Goal: Entertainment & Leisure: Browse casually

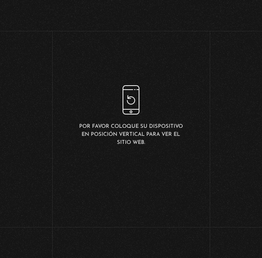
click at [127, 106] on div "Por favor coloque su dispositivo en posición vertical para ver el sitio web." at bounding box center [131, 115] width 105 height 61
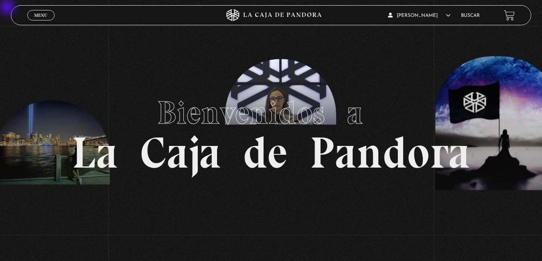
click at [53, 12] on div "Menu Cerrar" at bounding box center [108, 15] width 163 height 19
click at [45, 17] on span "Menu" at bounding box center [40, 15] width 13 height 5
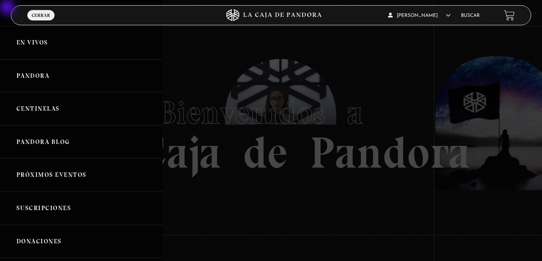
click at [36, 41] on link "En vivos" at bounding box center [81, 42] width 163 height 33
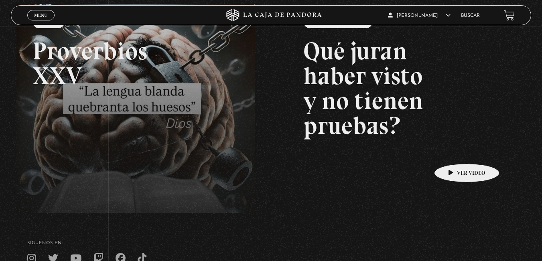
scroll to position [195, 0]
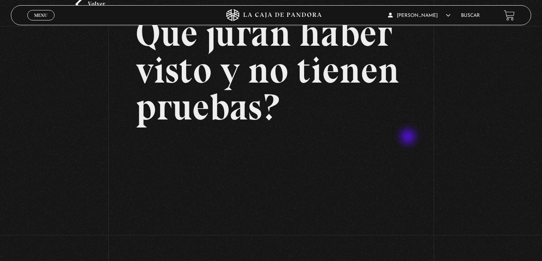
scroll to position [134, 0]
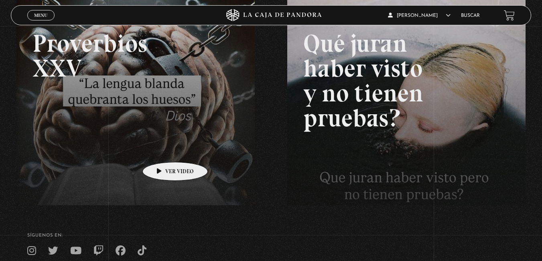
scroll to position [48, 0]
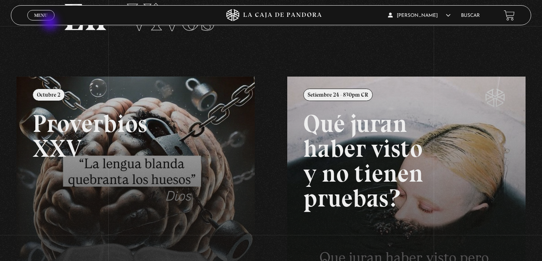
click at [40, 15] on span "Menu" at bounding box center [40, 15] width 13 height 5
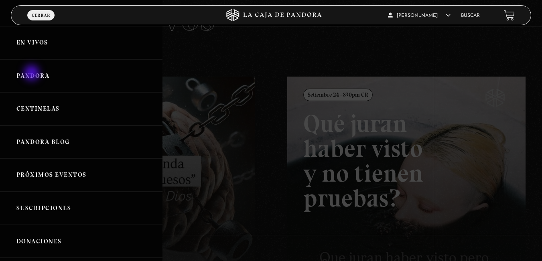
click at [32, 74] on link "Pandora" at bounding box center [81, 75] width 163 height 33
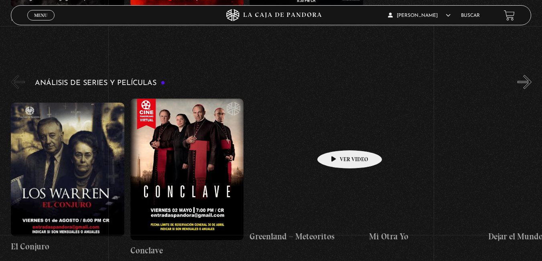
scroll to position [1030, 0]
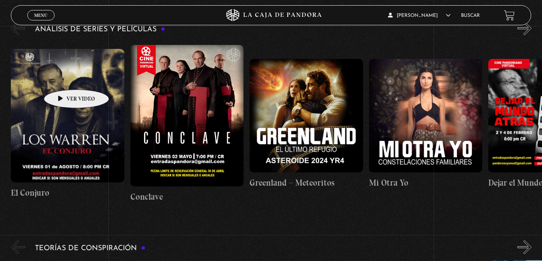
click at [64, 77] on figure at bounding box center [68, 116] width 114 height 134
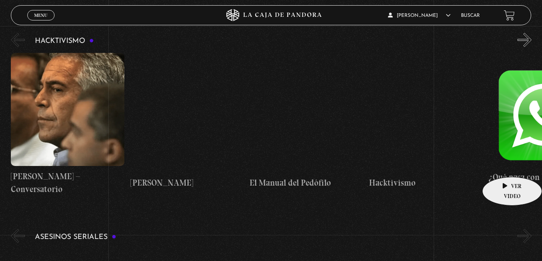
scroll to position [1886, 0]
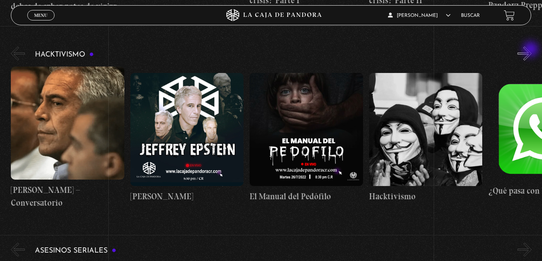
click at [532, 50] on button "»" at bounding box center [525, 54] width 14 height 14
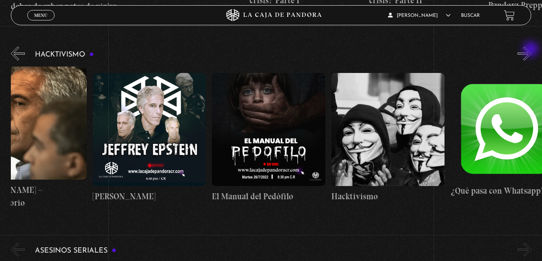
scroll to position [0, 60]
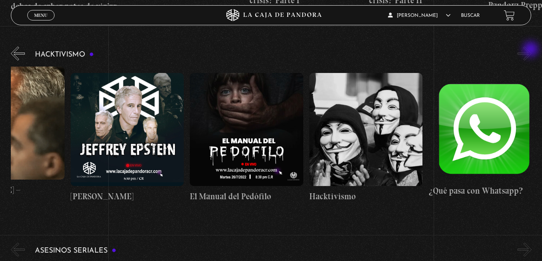
click at [532, 50] on button "»" at bounding box center [525, 54] width 14 height 14
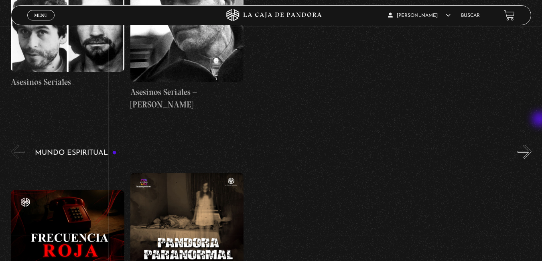
scroll to position [2261, 0]
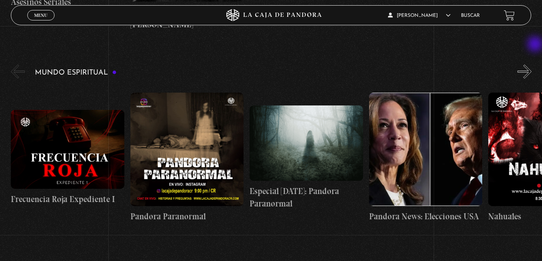
click at [532, 65] on button "»" at bounding box center [525, 72] width 14 height 14
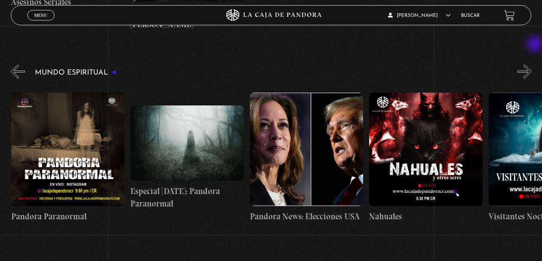
click at [532, 65] on button "»" at bounding box center [525, 72] width 14 height 14
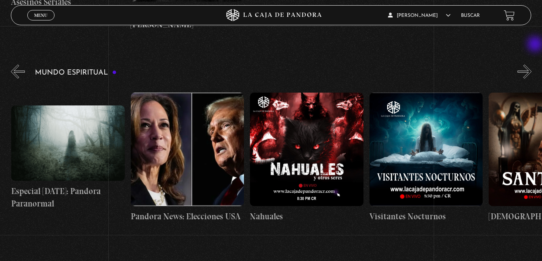
click at [532, 65] on button "»" at bounding box center [525, 72] width 14 height 14
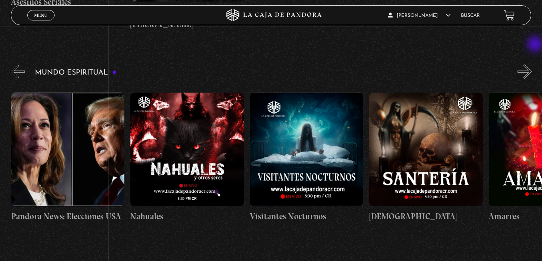
scroll to position [0, 358]
click at [532, 65] on button "»" at bounding box center [525, 72] width 14 height 14
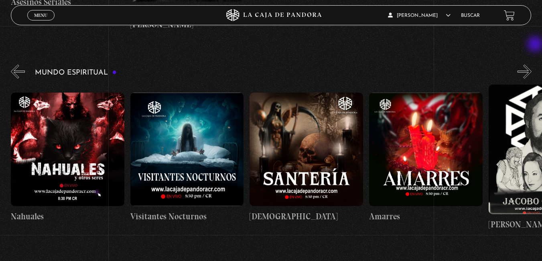
click at [532, 65] on button "»" at bounding box center [525, 72] width 14 height 14
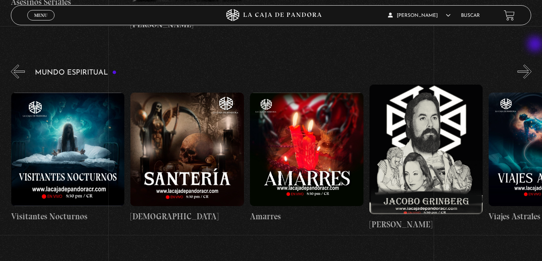
click at [532, 65] on button "»" at bounding box center [525, 72] width 14 height 14
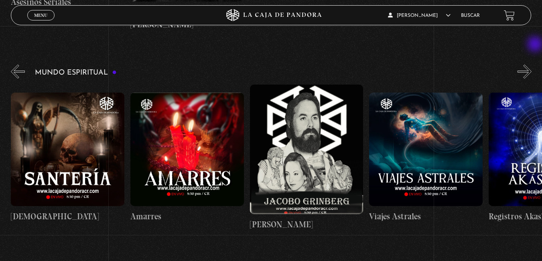
click at [532, 65] on button "»" at bounding box center [525, 72] width 14 height 14
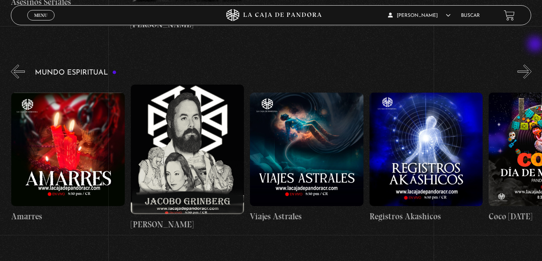
click at [532, 65] on button "»" at bounding box center [525, 72] width 14 height 14
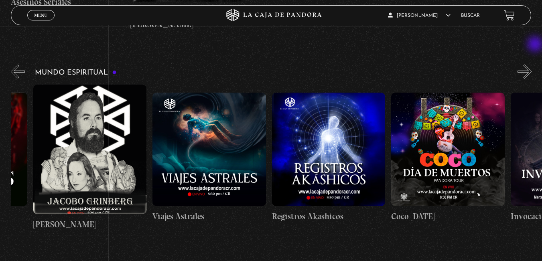
click at [532, 65] on button "»" at bounding box center [525, 72] width 14 height 14
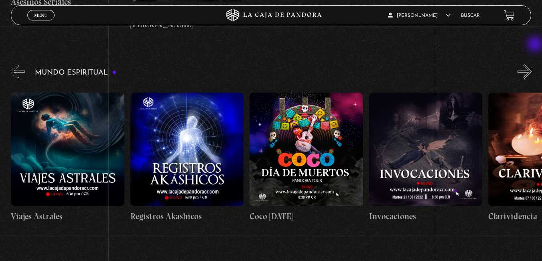
click at [532, 65] on button "»" at bounding box center [525, 72] width 14 height 14
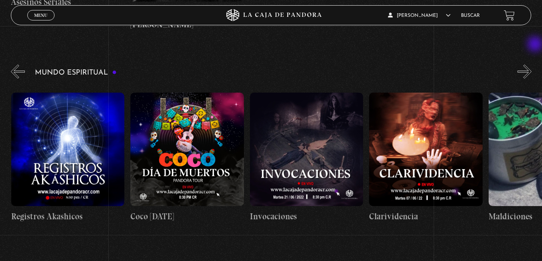
scroll to position [0, 1194]
click at [532, 65] on button "»" at bounding box center [525, 72] width 14 height 14
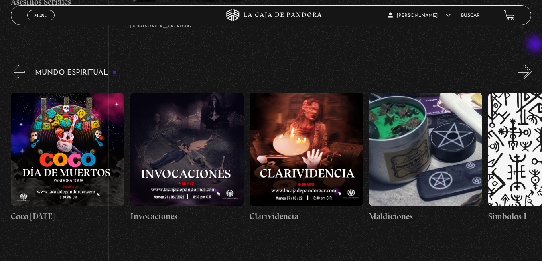
click at [532, 65] on button "»" at bounding box center [525, 72] width 14 height 14
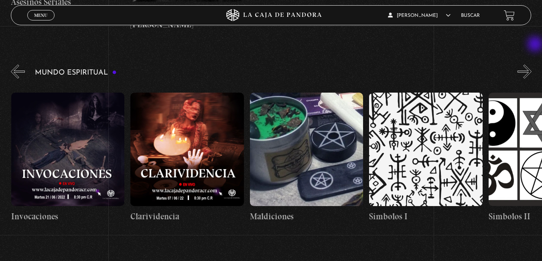
click at [532, 65] on button "»" at bounding box center [525, 72] width 14 height 14
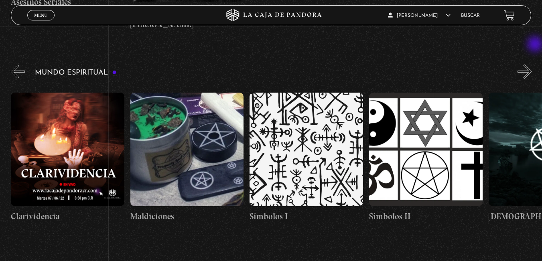
click at [532, 65] on button "»" at bounding box center [525, 72] width 14 height 14
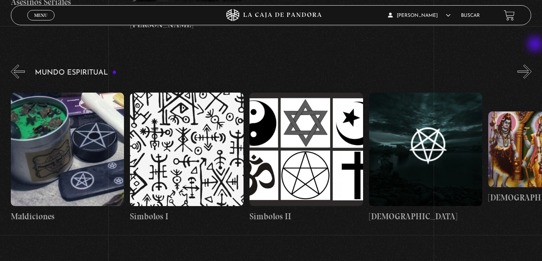
click at [532, 65] on button "»" at bounding box center [525, 72] width 14 height 14
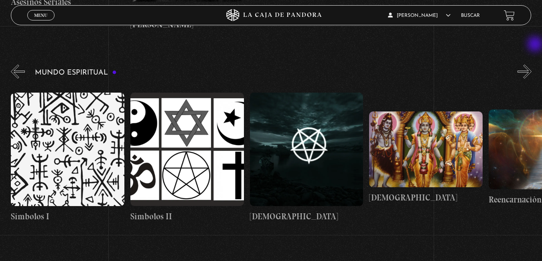
click at [532, 65] on button "»" at bounding box center [525, 72] width 14 height 14
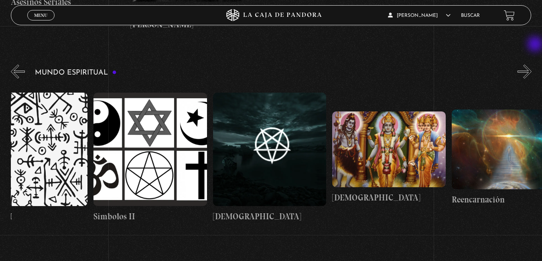
scroll to position [0, 1851]
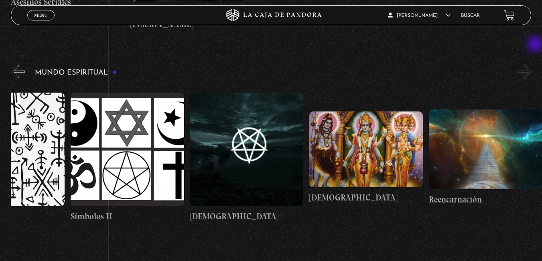
click at [532, 65] on button "»" at bounding box center [525, 72] width 14 height 14
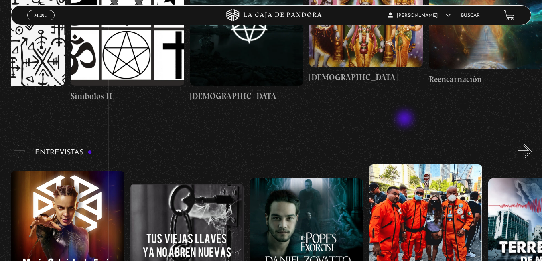
scroll to position [2435, 0]
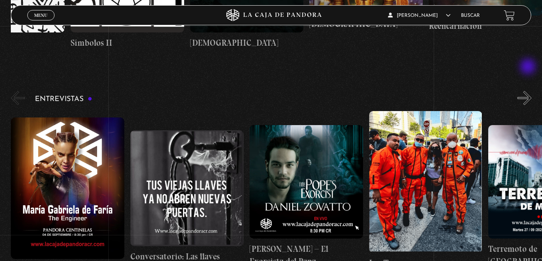
click at [529, 91] on button "»" at bounding box center [525, 98] width 14 height 14
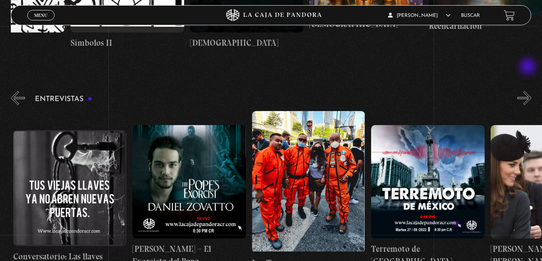
click at [529, 91] on button "»" at bounding box center [525, 98] width 14 height 14
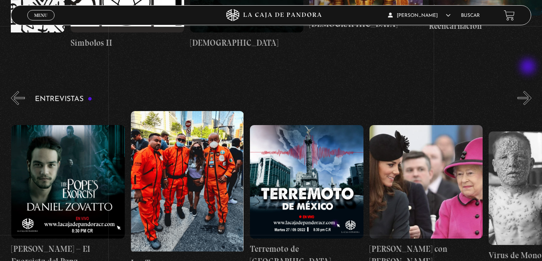
click at [529, 91] on button "»" at bounding box center [525, 98] width 14 height 14
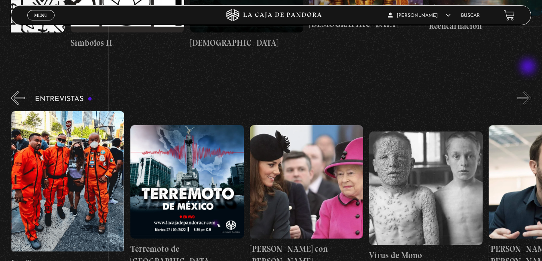
scroll to position [0, 358]
click at [529, 91] on button "»" at bounding box center [525, 98] width 14 height 14
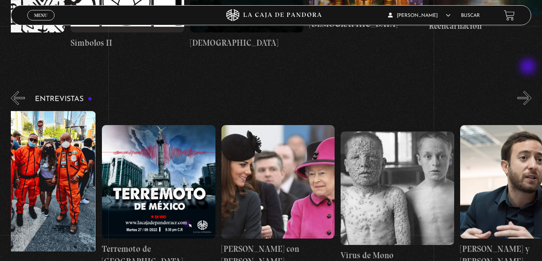
scroll to position [0, 418]
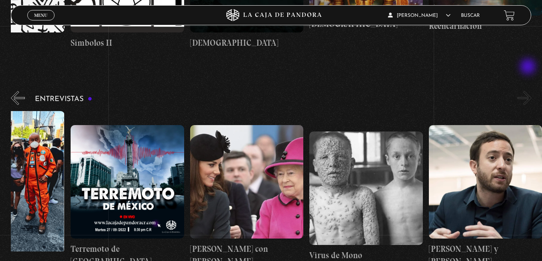
click at [529, 91] on button "»" at bounding box center [525, 98] width 14 height 14
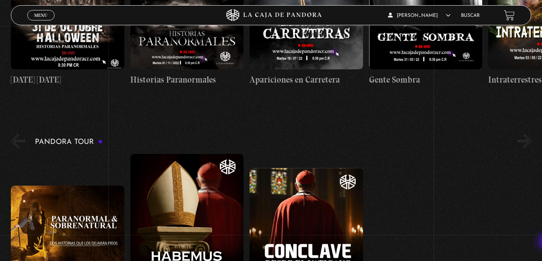
scroll to position [0, 0]
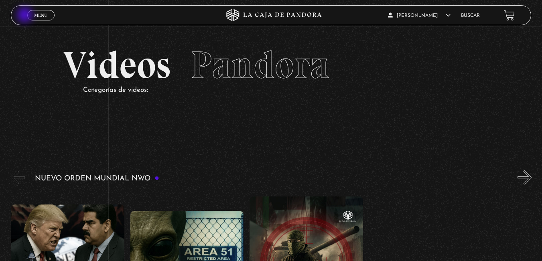
click at [26, 16] on header "Menu Cerrar Gustavo Rojas En vivos Pandora Centinelas Mi cuenta Salir Buscar" at bounding box center [271, 15] width 521 height 20
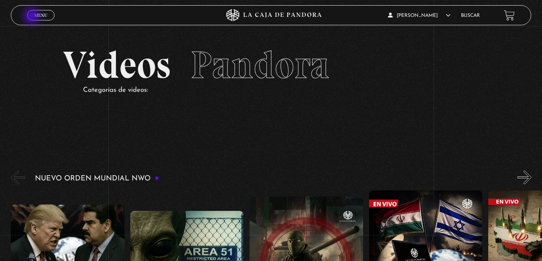
click at [33, 17] on link "Menu Cerrar" at bounding box center [40, 15] width 27 height 10
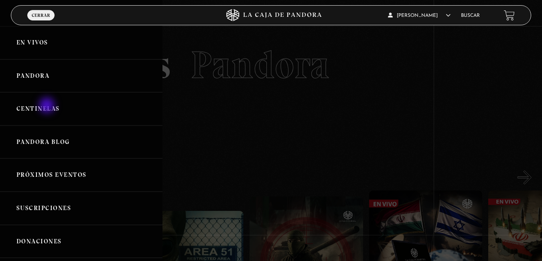
click at [48, 106] on link "Centinelas" at bounding box center [81, 108] width 163 height 33
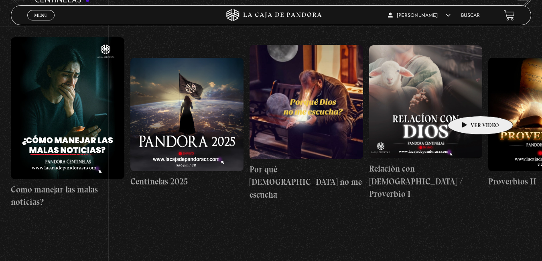
scroll to position [80, 0]
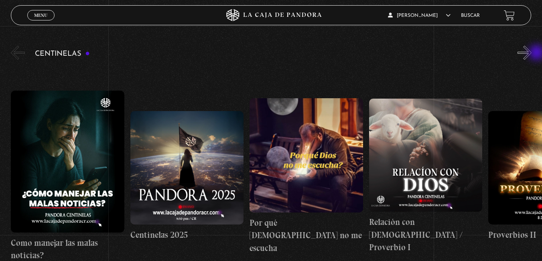
click at [538, 53] on div "Centinelas" at bounding box center [276, 165] width 531 height 243
click at [532, 53] on button "»" at bounding box center [525, 53] width 14 height 14
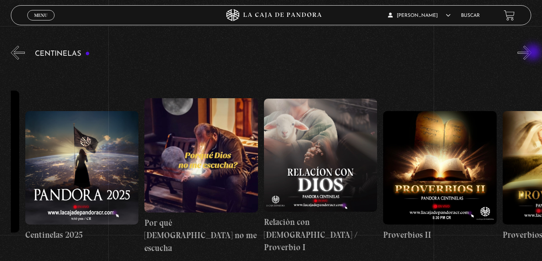
click at [532, 53] on button "»" at bounding box center [525, 53] width 14 height 14
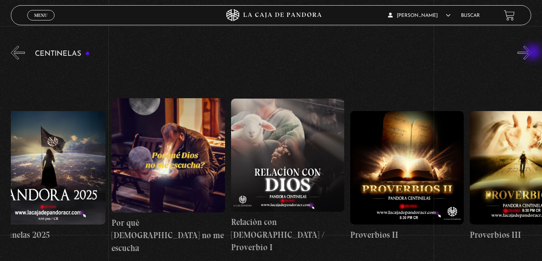
click at [532, 53] on button "»" at bounding box center [525, 53] width 14 height 14
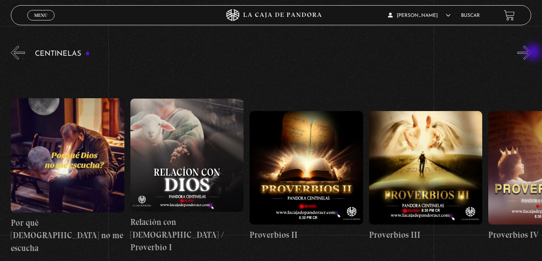
click at [532, 53] on button "»" at bounding box center [525, 53] width 14 height 14
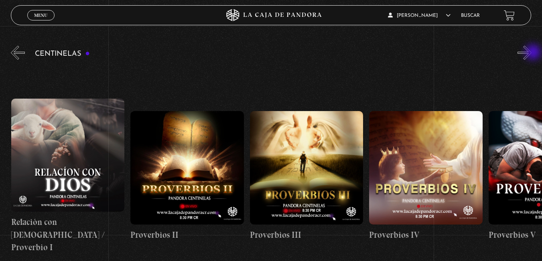
click at [532, 53] on button "»" at bounding box center [525, 53] width 14 height 14
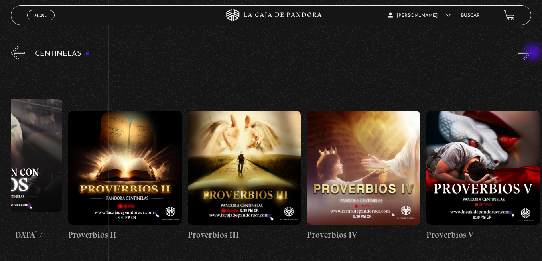
click at [532, 53] on button "»" at bounding box center [525, 53] width 14 height 14
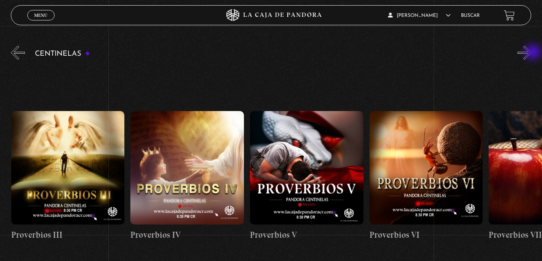
click at [532, 53] on button "»" at bounding box center [525, 53] width 14 height 14
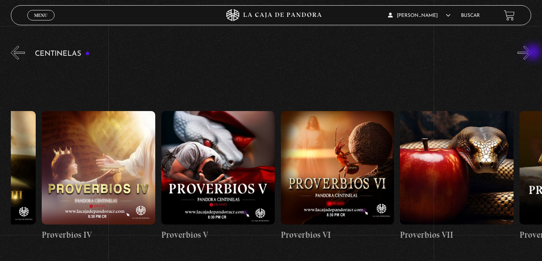
click at [532, 53] on button "»" at bounding box center [525, 53] width 14 height 14
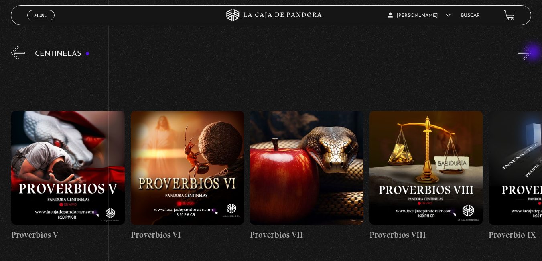
click at [532, 53] on button "»" at bounding box center [525, 53] width 14 height 14
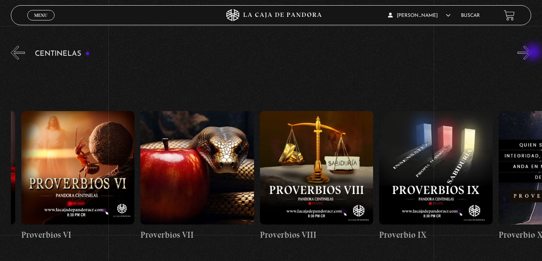
click at [532, 53] on button "»" at bounding box center [525, 53] width 14 height 14
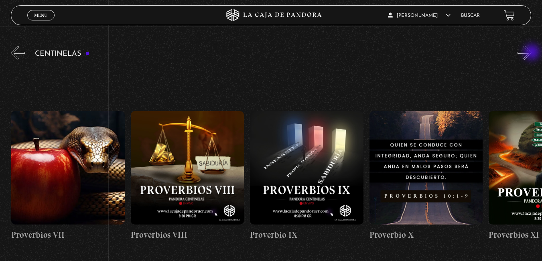
click at [532, 53] on button "»" at bounding box center [525, 53] width 14 height 14
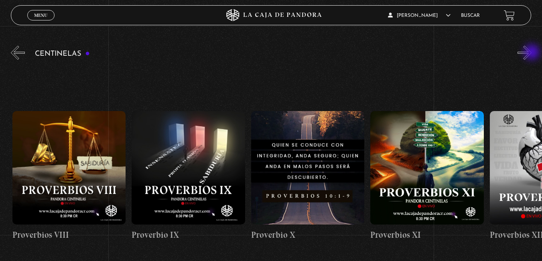
click at [532, 53] on button "»" at bounding box center [525, 53] width 14 height 14
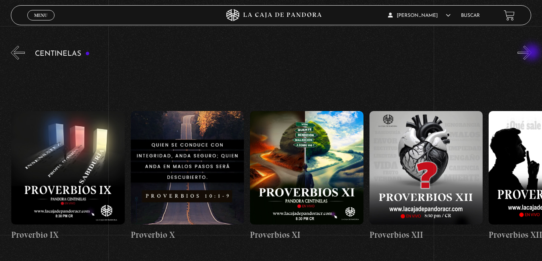
click at [532, 53] on button "»" at bounding box center [525, 53] width 14 height 14
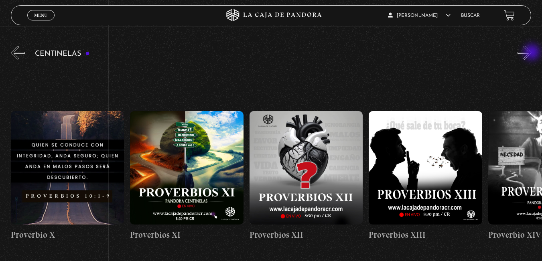
click at [532, 53] on button "»" at bounding box center [525, 53] width 14 height 14
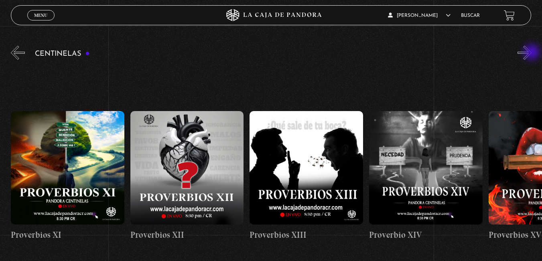
click at [532, 53] on button "»" at bounding box center [525, 53] width 14 height 14
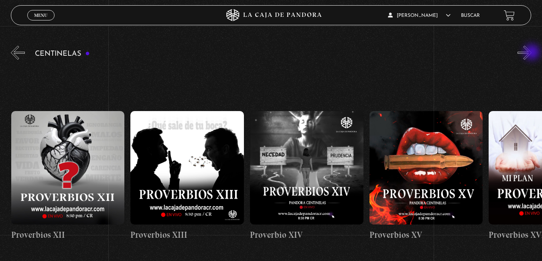
scroll to position [0, 1672]
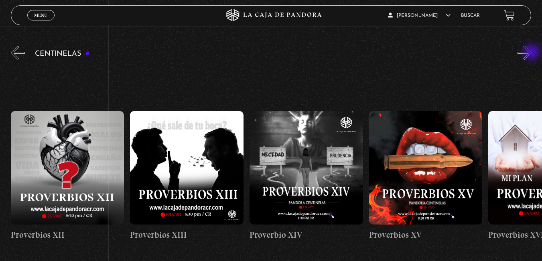
click at [532, 53] on button "»" at bounding box center [525, 53] width 14 height 14
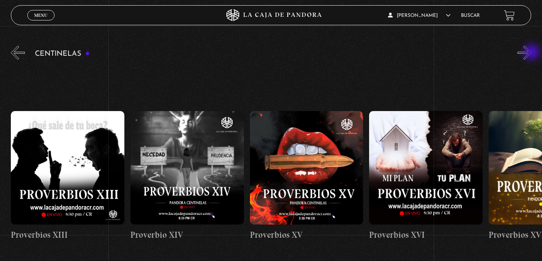
click at [532, 53] on button "»" at bounding box center [525, 53] width 14 height 14
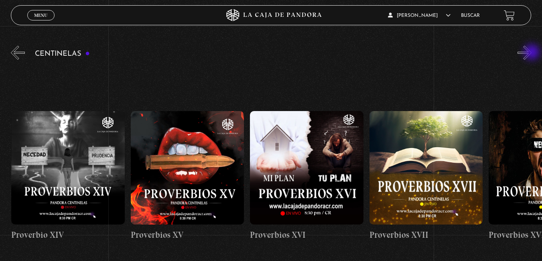
click at [532, 53] on button "»" at bounding box center [525, 53] width 14 height 14
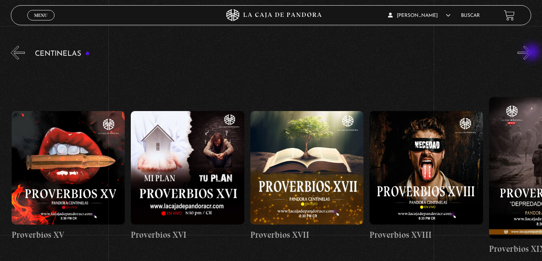
click at [532, 53] on button "»" at bounding box center [525, 53] width 14 height 14
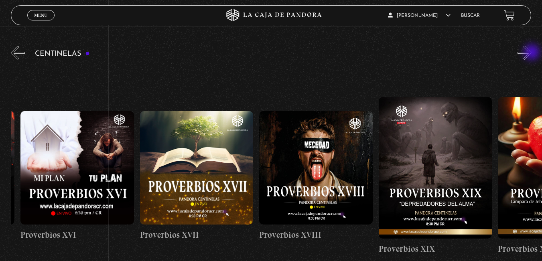
click at [532, 53] on button "»" at bounding box center [525, 53] width 14 height 14
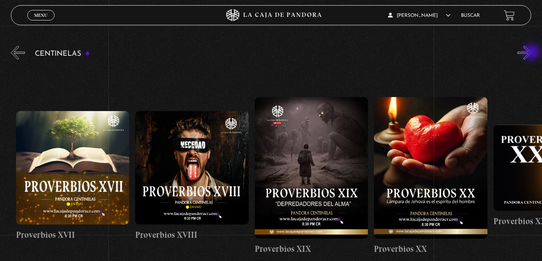
click at [532, 53] on button "»" at bounding box center [525, 53] width 14 height 14
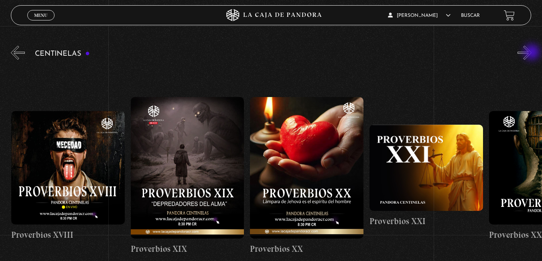
click at [532, 53] on button "»" at bounding box center [525, 53] width 14 height 14
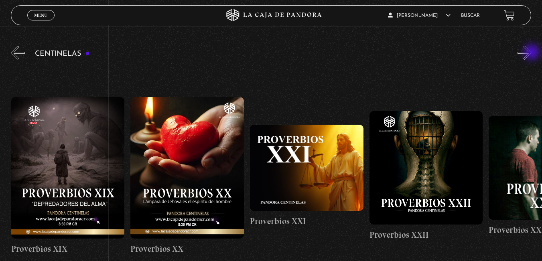
click at [532, 53] on button "»" at bounding box center [525, 53] width 14 height 14
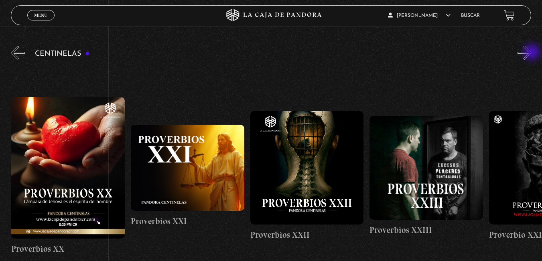
click at [532, 53] on button "»" at bounding box center [525, 53] width 14 height 14
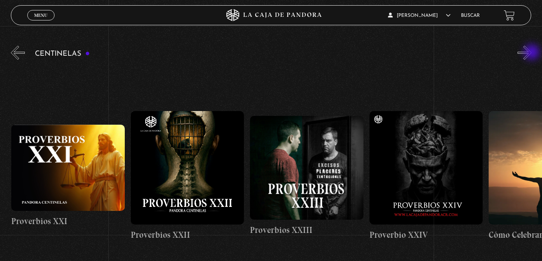
click at [532, 53] on button "»" at bounding box center [525, 53] width 14 height 14
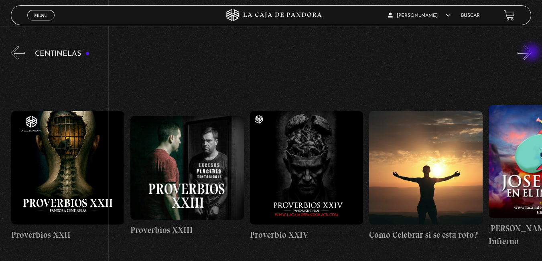
click at [532, 53] on button "»" at bounding box center [525, 53] width 14 height 14
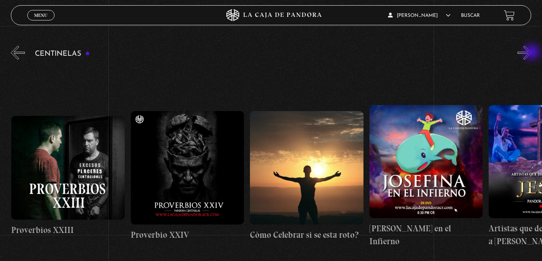
click at [532, 53] on button "»" at bounding box center [525, 53] width 14 height 14
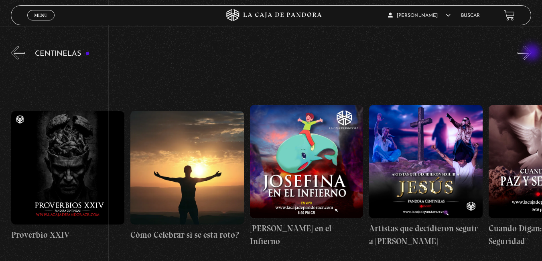
click at [532, 53] on button "»" at bounding box center [525, 53] width 14 height 14
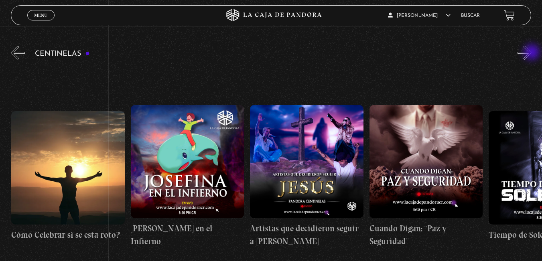
click at [532, 53] on button "»" at bounding box center [525, 53] width 14 height 14
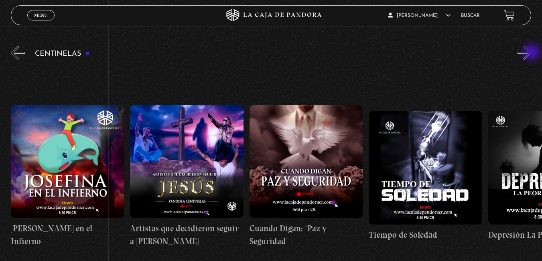
click at [532, 53] on button "»" at bounding box center [525, 53] width 14 height 14
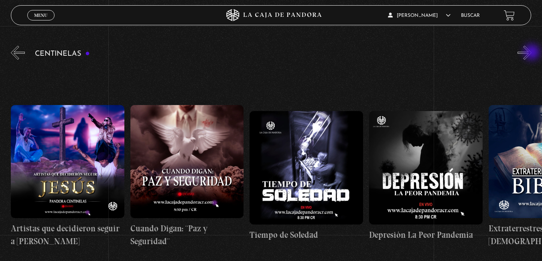
click at [532, 53] on button "»" at bounding box center [525, 53] width 14 height 14
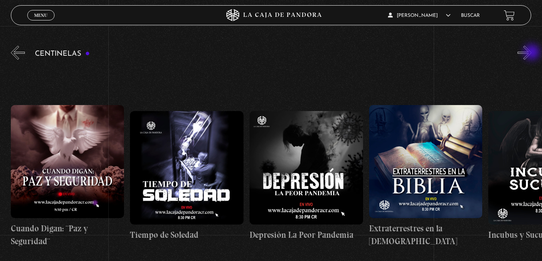
click at [532, 53] on button "»" at bounding box center [525, 53] width 14 height 14
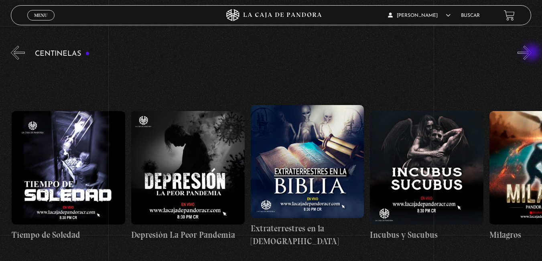
scroll to position [0, 3702]
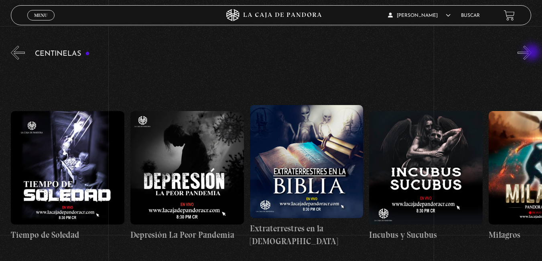
click at [532, 53] on button "»" at bounding box center [525, 53] width 14 height 14
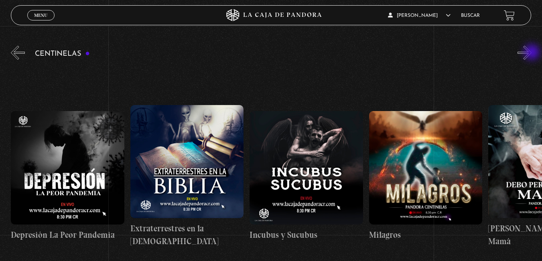
click at [532, 53] on button "»" at bounding box center [525, 53] width 14 height 14
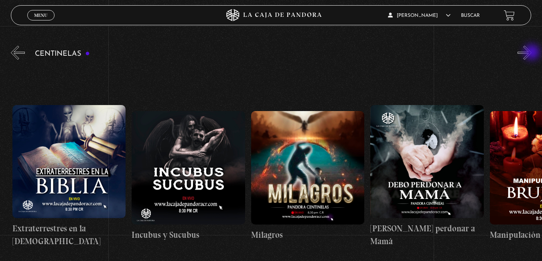
scroll to position [0, 3941]
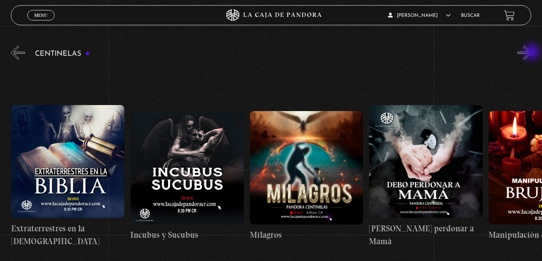
click at [532, 53] on button "»" at bounding box center [525, 53] width 14 height 14
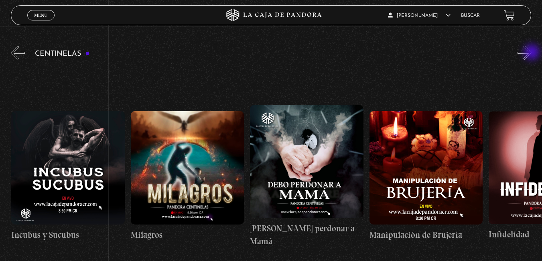
scroll to position [0, 4060]
click at [532, 53] on button "»" at bounding box center [525, 53] width 14 height 14
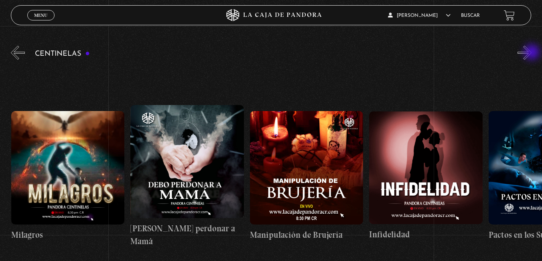
click at [532, 53] on button "»" at bounding box center [525, 53] width 14 height 14
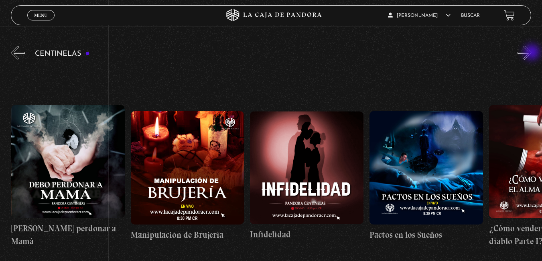
scroll to position [0, 4299]
click at [532, 53] on button "»" at bounding box center [525, 53] width 14 height 14
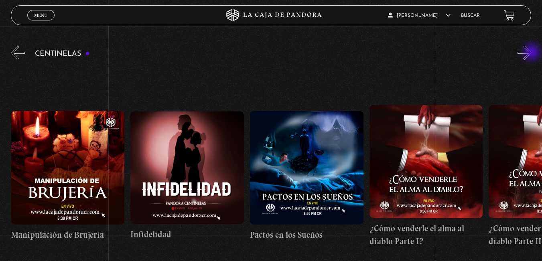
scroll to position [0, 4419]
click at [532, 53] on button "»" at bounding box center [525, 53] width 14 height 14
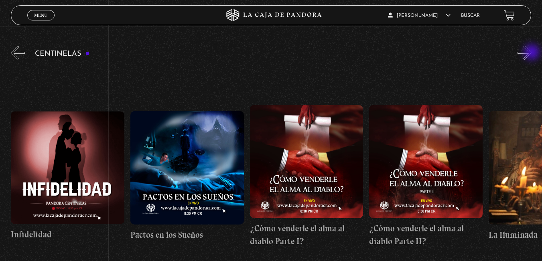
click at [532, 53] on button "»" at bounding box center [525, 53] width 14 height 14
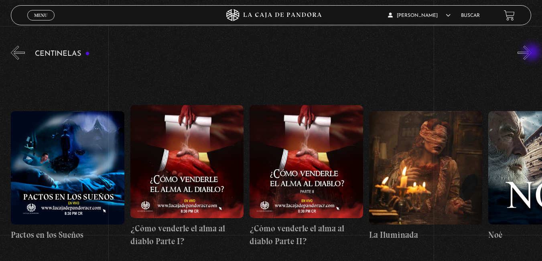
click at [532, 53] on button "»" at bounding box center [525, 53] width 14 height 14
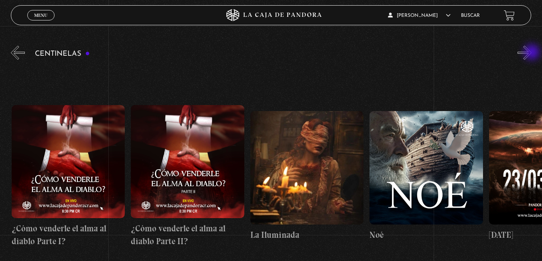
click at [532, 53] on button "»" at bounding box center [525, 53] width 14 height 14
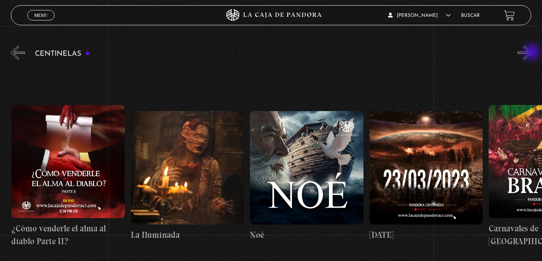
click at [532, 53] on button "»" at bounding box center [525, 53] width 14 height 14
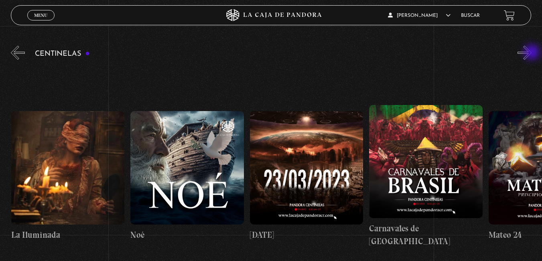
click at [532, 53] on button "»" at bounding box center [525, 53] width 14 height 14
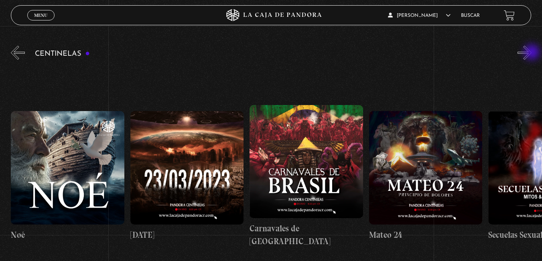
click at [532, 53] on button "»" at bounding box center [525, 53] width 14 height 14
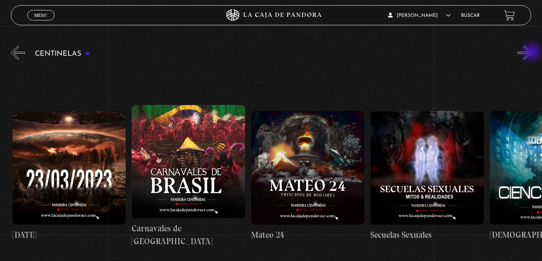
click at [532, 53] on button "»" at bounding box center [525, 53] width 14 height 14
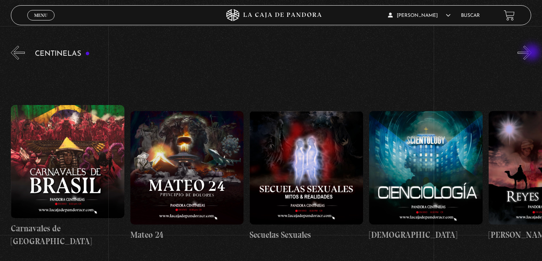
click at [532, 53] on button "»" at bounding box center [525, 53] width 14 height 14
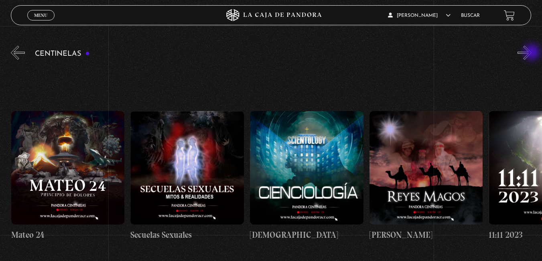
click at [532, 53] on button "»" at bounding box center [525, 53] width 14 height 14
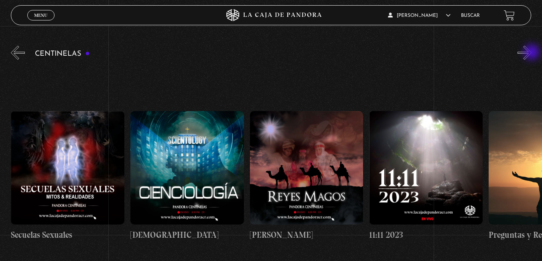
click at [532, 53] on button "»" at bounding box center [525, 53] width 14 height 14
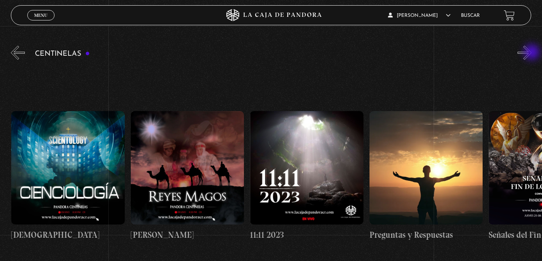
click at [532, 53] on button "»" at bounding box center [525, 53] width 14 height 14
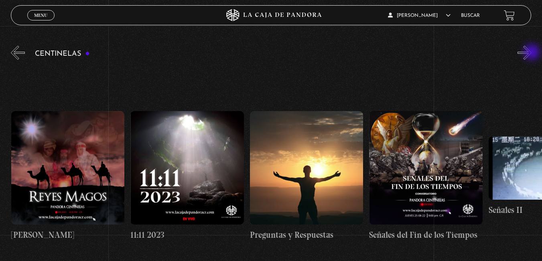
click at [532, 53] on button "»" at bounding box center [525, 53] width 14 height 14
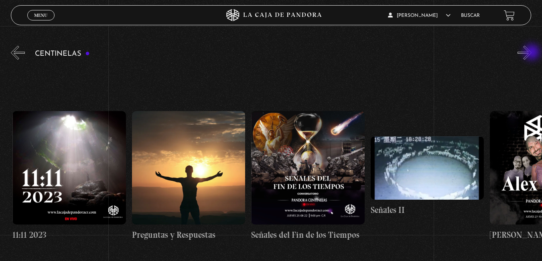
click at [532, 53] on button "»" at bounding box center [525, 53] width 14 height 14
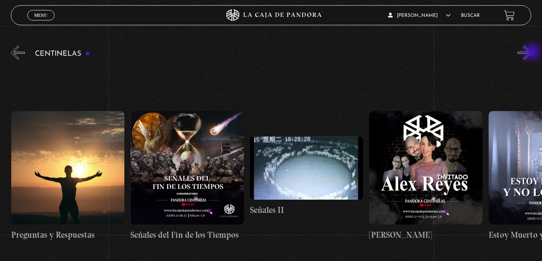
click at [532, 53] on button "»" at bounding box center [525, 53] width 14 height 14
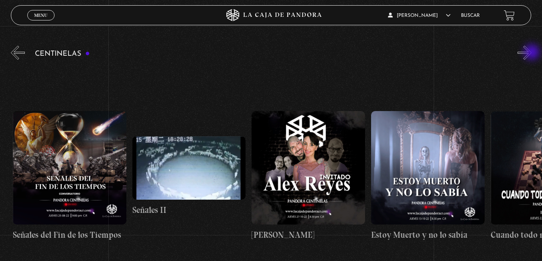
click at [532, 53] on button "»" at bounding box center [525, 53] width 14 height 14
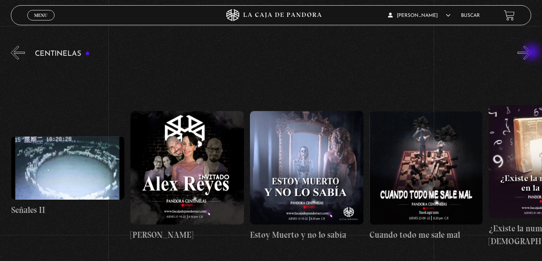
click at [532, 53] on button "»" at bounding box center [525, 53] width 14 height 14
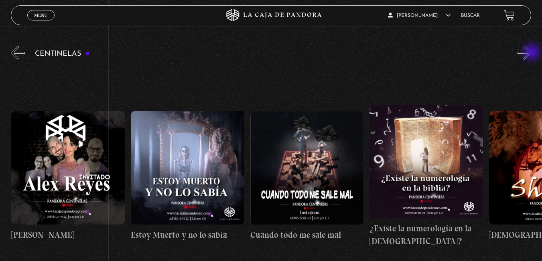
click at [532, 53] on button "»" at bounding box center [525, 53] width 14 height 14
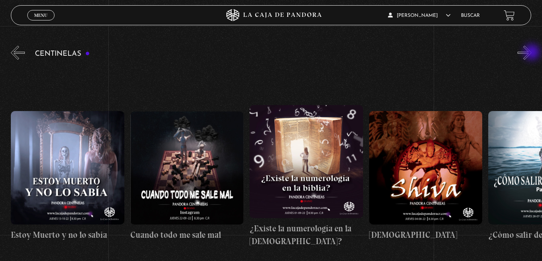
click at [532, 53] on button "»" at bounding box center [525, 53] width 14 height 14
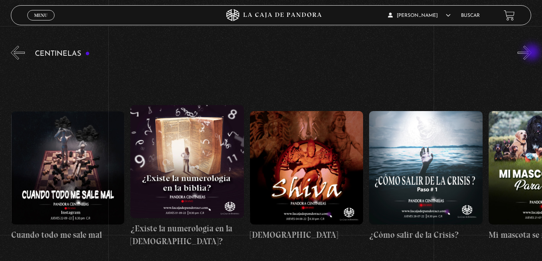
click at [532, 53] on button "»" at bounding box center [525, 53] width 14 height 14
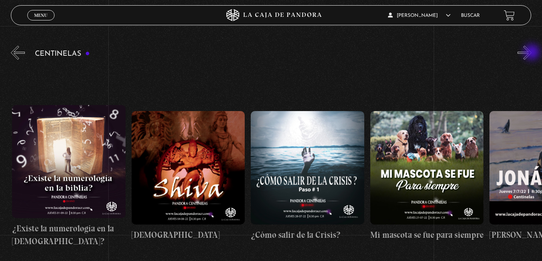
click at [532, 53] on button "»" at bounding box center [525, 53] width 14 height 14
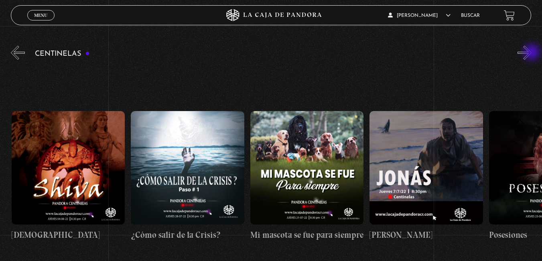
scroll to position [0, 6926]
click at [532, 53] on button "»" at bounding box center [525, 53] width 14 height 14
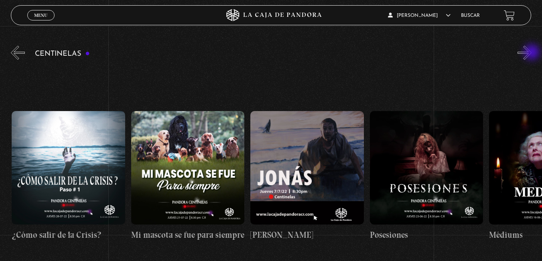
click at [532, 53] on button "»" at bounding box center [525, 53] width 14 height 14
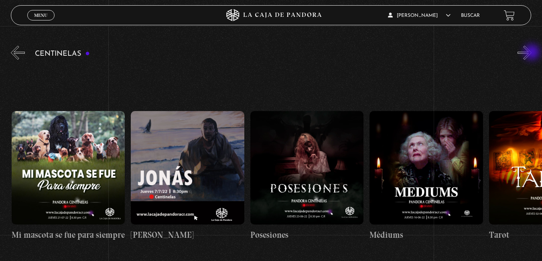
scroll to position [0, 7165]
drag, startPoint x: 533, startPoint y: 53, endPoint x: 317, endPoint y: 55, distance: 215.5
click at [317, 55] on div "Centinelas" at bounding box center [276, 165] width 531 height 243
click at [524, 56] on button "»" at bounding box center [525, 53] width 14 height 14
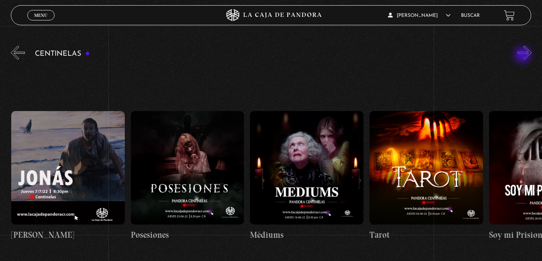
click at [524, 56] on button "»" at bounding box center [525, 53] width 14 height 14
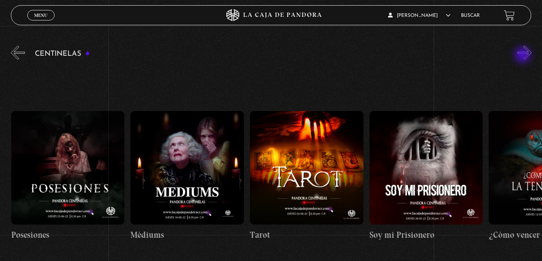
click at [524, 56] on button "»" at bounding box center [525, 53] width 14 height 14
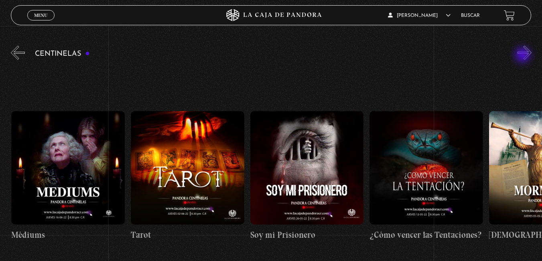
scroll to position [0, 7523]
click at [524, 56] on button "»" at bounding box center [525, 53] width 14 height 14
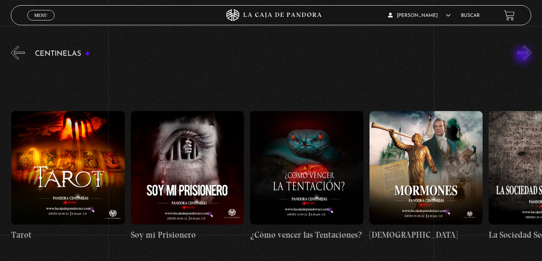
scroll to position [0, 7643]
click at [523, 57] on div "Centinelas" at bounding box center [276, 165] width 531 height 243
click at [527, 58] on button "»" at bounding box center [525, 53] width 14 height 14
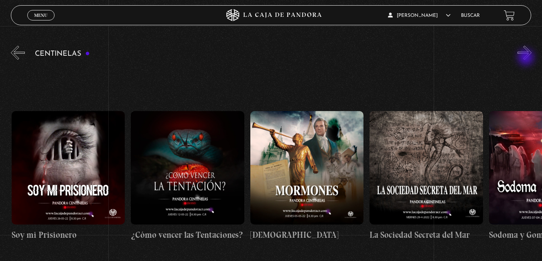
scroll to position [0, 7762]
click at [527, 58] on button "»" at bounding box center [525, 53] width 14 height 14
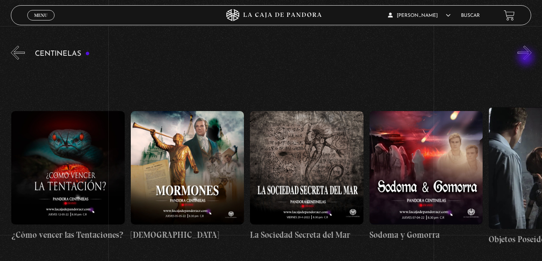
scroll to position [0, 7882]
click at [527, 58] on button "»" at bounding box center [525, 53] width 14 height 14
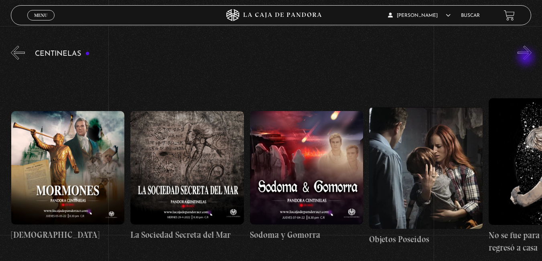
click at [527, 58] on button "»" at bounding box center [525, 53] width 14 height 14
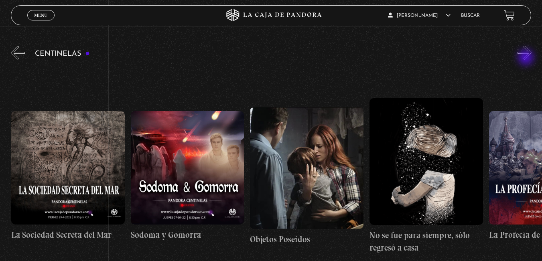
scroll to position [0, 8120]
click at [527, 58] on button "»" at bounding box center [525, 53] width 14 height 14
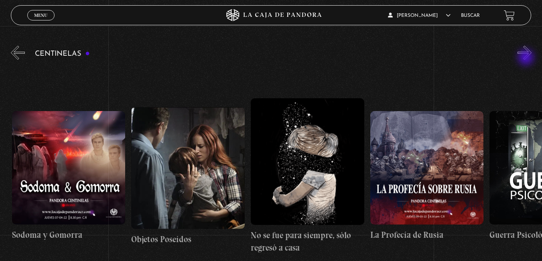
scroll to position [0, 8240]
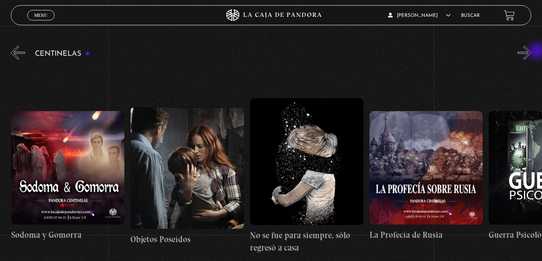
click at [538, 52] on div "Centinelas" at bounding box center [276, 165] width 531 height 243
click at [531, 54] on button "»" at bounding box center [525, 53] width 14 height 14
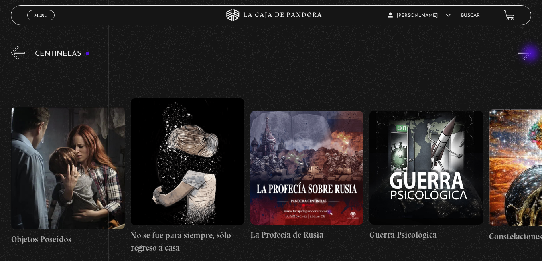
scroll to position [0, 8359]
click at [531, 54] on button "»" at bounding box center [525, 53] width 14 height 14
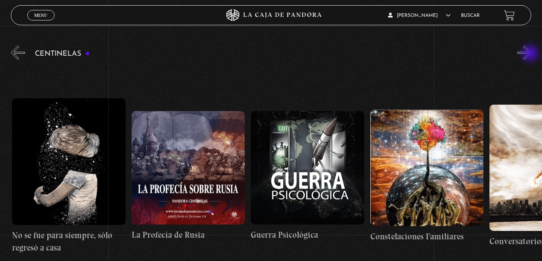
click at [531, 54] on button "»" at bounding box center [525, 53] width 14 height 14
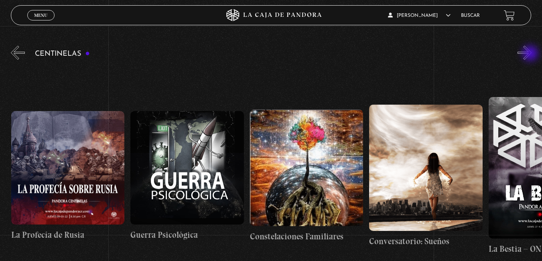
click at [531, 54] on button "»" at bounding box center [525, 53] width 14 height 14
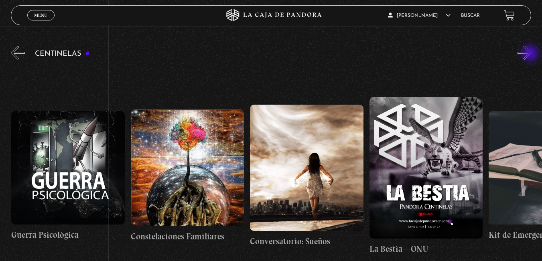
click at [531, 54] on button "»" at bounding box center [525, 53] width 14 height 14
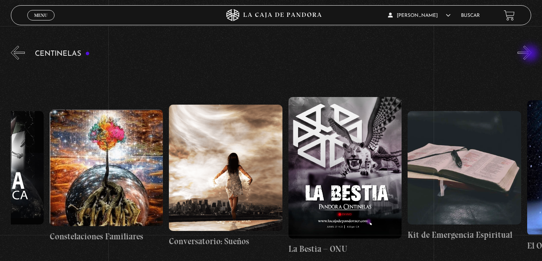
click at [531, 54] on button "»" at bounding box center [525, 53] width 14 height 14
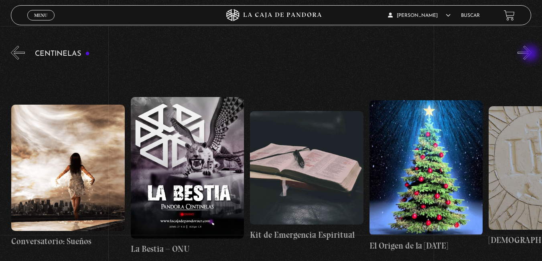
click at [531, 54] on button "»" at bounding box center [525, 53] width 14 height 14
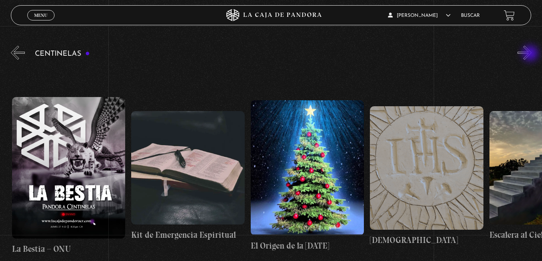
click at [531, 54] on button "»" at bounding box center [525, 53] width 14 height 14
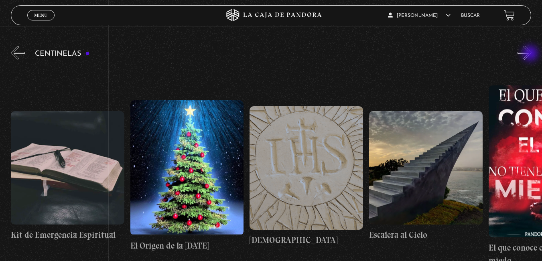
click at [531, 54] on button "»" at bounding box center [525, 53] width 14 height 14
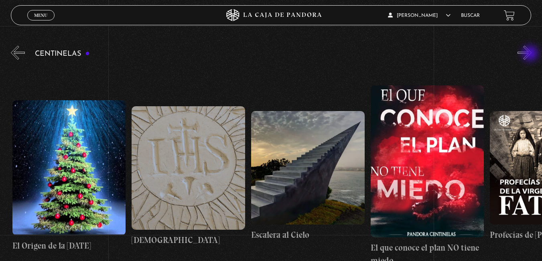
scroll to position [0, 9314]
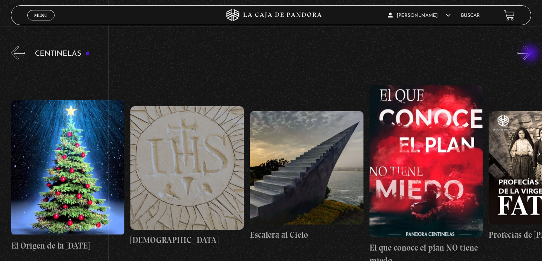
click at [531, 54] on button "»" at bounding box center [525, 53] width 14 height 14
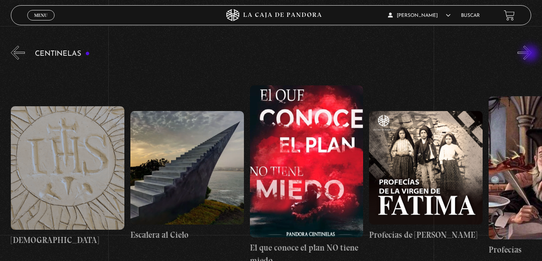
click at [531, 54] on button "»" at bounding box center [525, 53] width 14 height 14
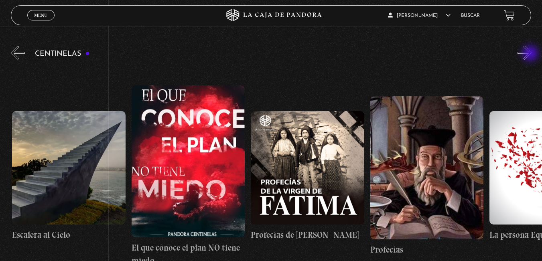
scroll to position [0, 9553]
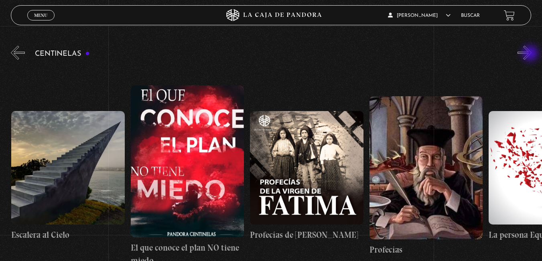
click at [531, 54] on button "»" at bounding box center [525, 53] width 14 height 14
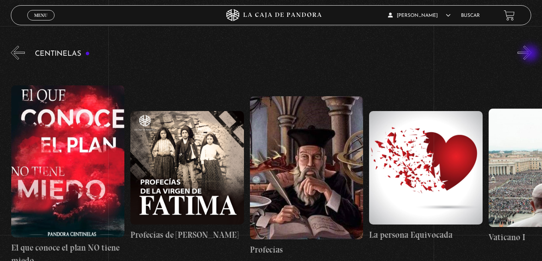
click at [531, 54] on button "»" at bounding box center [525, 53] width 14 height 14
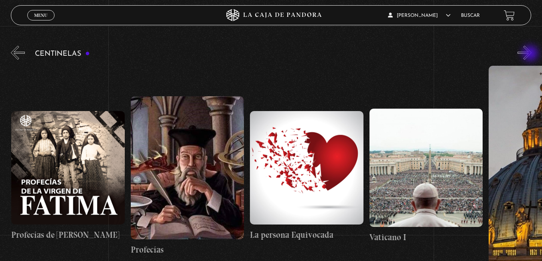
scroll to position [0, 9792]
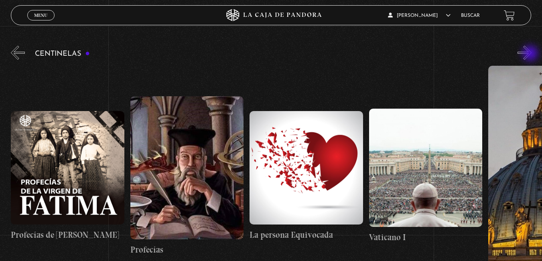
click at [531, 54] on button "»" at bounding box center [525, 53] width 14 height 14
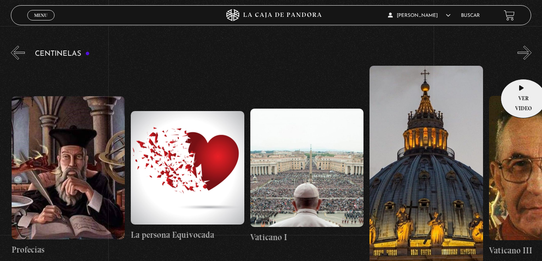
scroll to position [0, 9912]
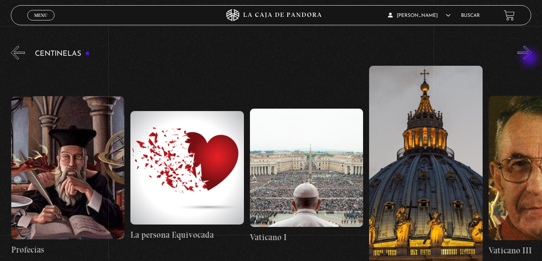
click at [531, 59] on button "»" at bounding box center [525, 53] width 14 height 14
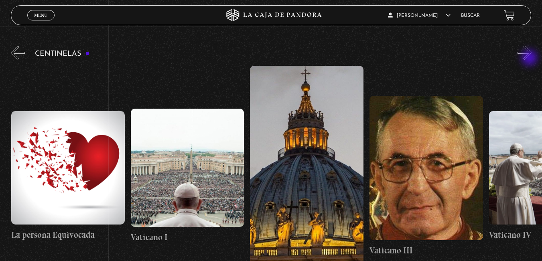
click at [531, 59] on button "»" at bounding box center [525, 53] width 14 height 14
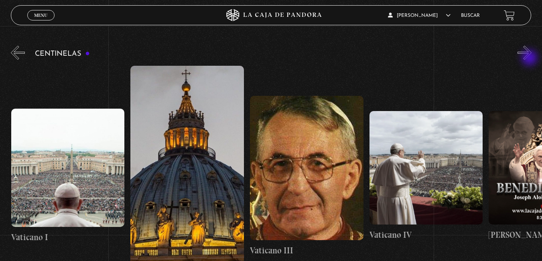
click at [531, 59] on button "»" at bounding box center [525, 53] width 14 height 14
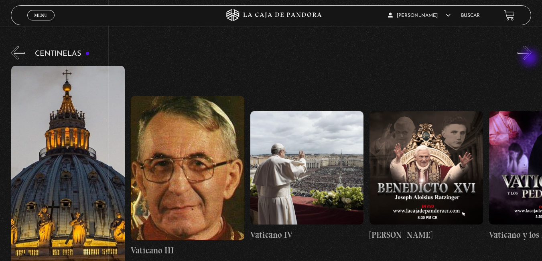
click at [531, 59] on button "»" at bounding box center [525, 53] width 14 height 14
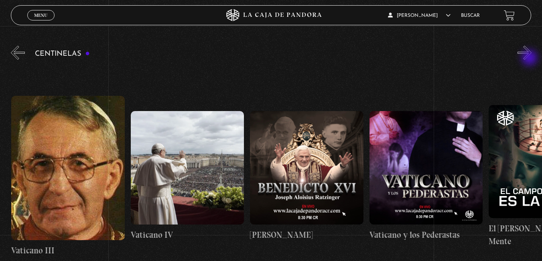
click at [531, 59] on button "»" at bounding box center [525, 53] width 14 height 14
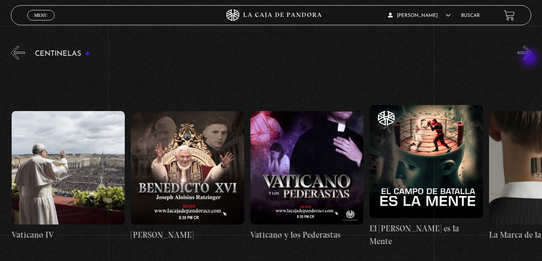
click at [531, 59] on button "»" at bounding box center [525, 53] width 14 height 14
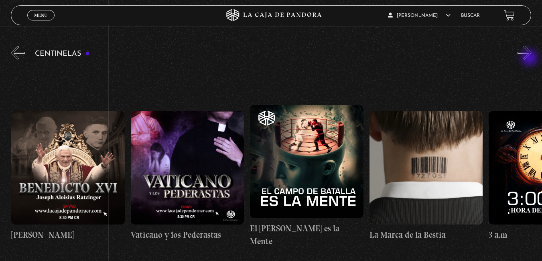
click at [531, 59] on button "»" at bounding box center [525, 53] width 14 height 14
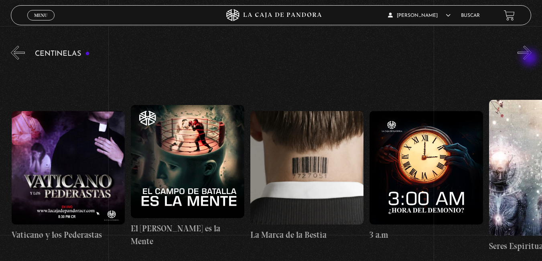
click at [531, 59] on button "»" at bounding box center [525, 53] width 14 height 14
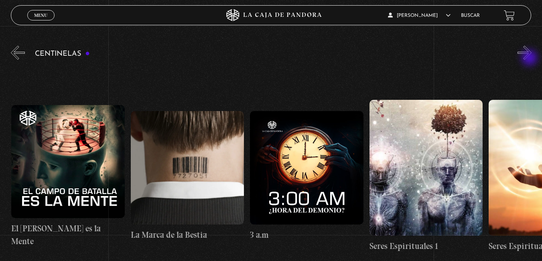
scroll to position [0, 10867]
click at [531, 59] on button "»" at bounding box center [525, 53] width 14 height 14
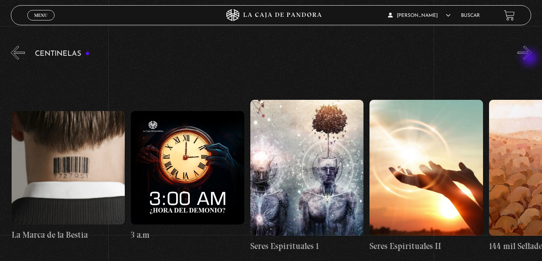
scroll to position [0, 10986]
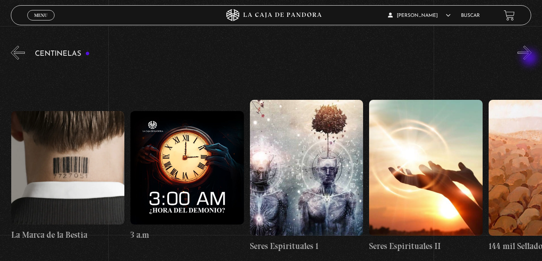
click at [531, 59] on button "»" at bounding box center [525, 53] width 14 height 14
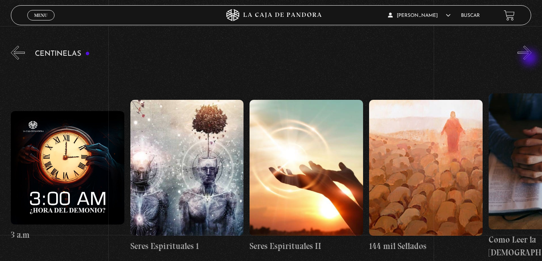
click at [531, 59] on button "»" at bounding box center [525, 53] width 14 height 14
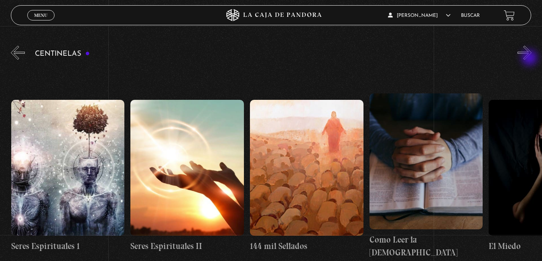
scroll to position [0, 11225]
click at [524, 57] on button "»" at bounding box center [525, 53] width 14 height 14
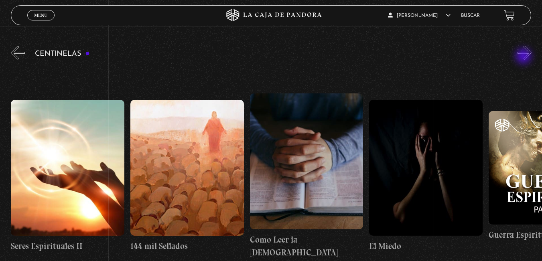
click at [525, 57] on button "»" at bounding box center [525, 53] width 14 height 14
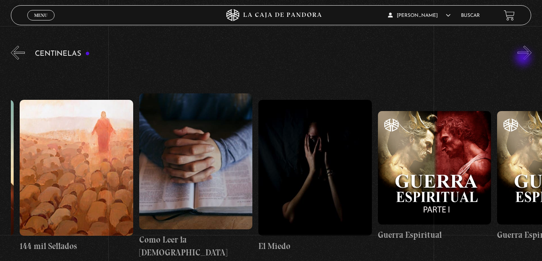
scroll to position [0, 11464]
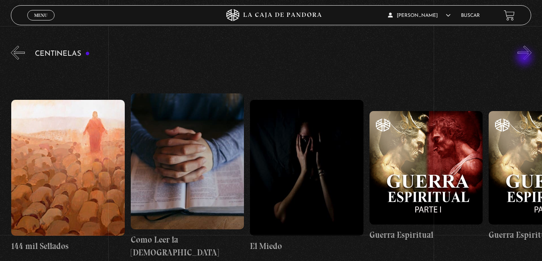
click at [525, 58] on button "»" at bounding box center [525, 53] width 14 height 14
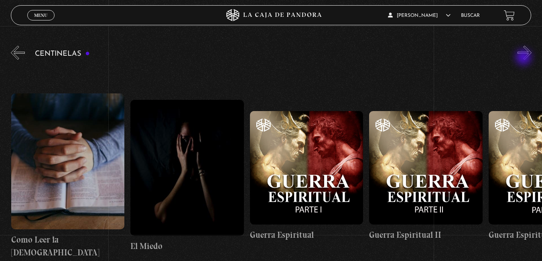
click at [525, 58] on button "»" at bounding box center [525, 53] width 14 height 14
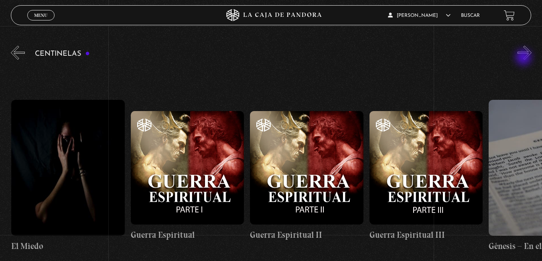
click at [525, 58] on button "»" at bounding box center [525, 53] width 14 height 14
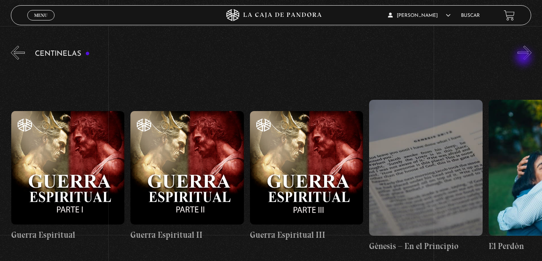
click at [525, 58] on button "»" at bounding box center [525, 53] width 14 height 14
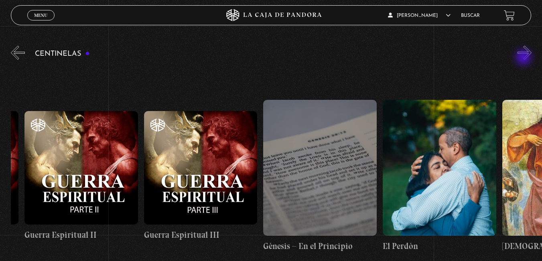
click at [525, 58] on button "»" at bounding box center [525, 53] width 14 height 14
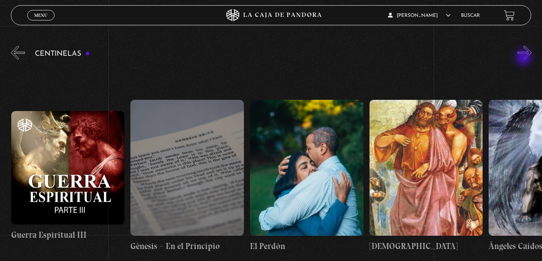
click at [525, 58] on button "»" at bounding box center [525, 53] width 14 height 14
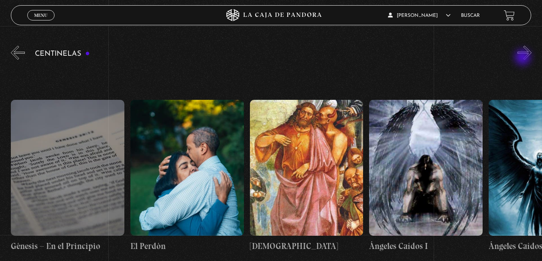
click at [524, 58] on button "»" at bounding box center [525, 53] width 14 height 14
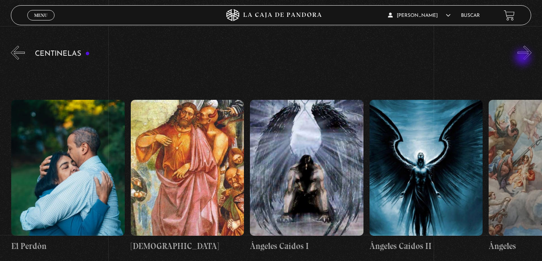
click at [524, 58] on button "»" at bounding box center [525, 53] width 14 height 14
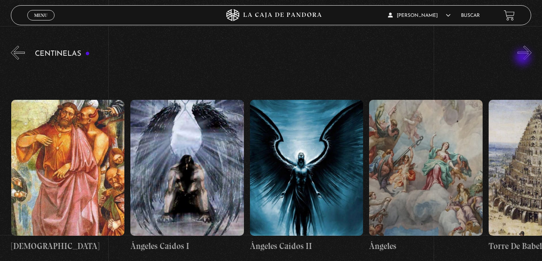
click at [524, 58] on button "»" at bounding box center [525, 53] width 14 height 14
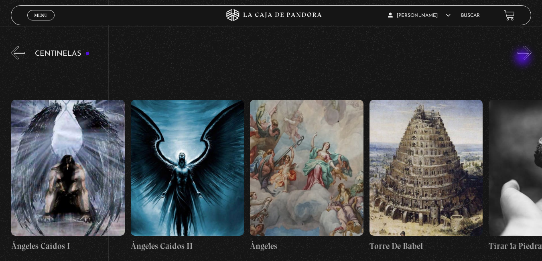
click at [524, 58] on button "»" at bounding box center [525, 53] width 14 height 14
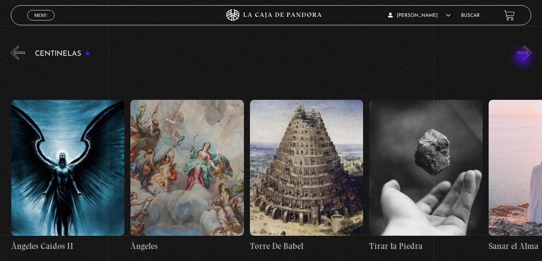
click at [524, 58] on button "»" at bounding box center [525, 53] width 14 height 14
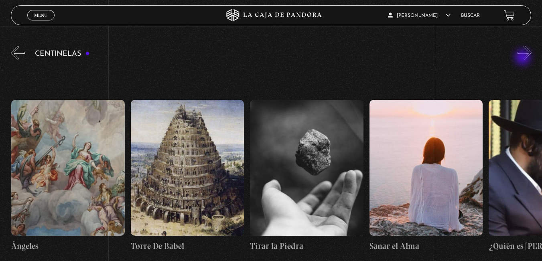
click at [524, 58] on button "»" at bounding box center [525, 53] width 14 height 14
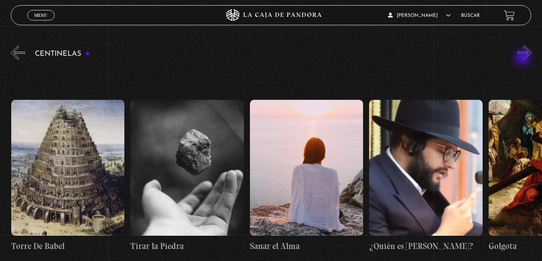
click at [524, 58] on button "»" at bounding box center [525, 53] width 14 height 14
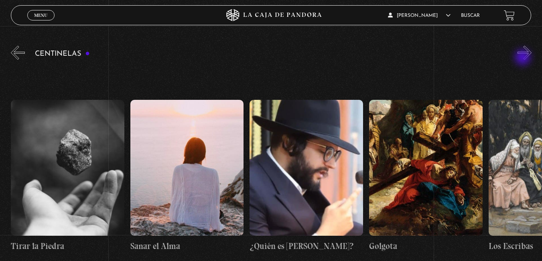
click at [524, 58] on button "»" at bounding box center [525, 53] width 14 height 14
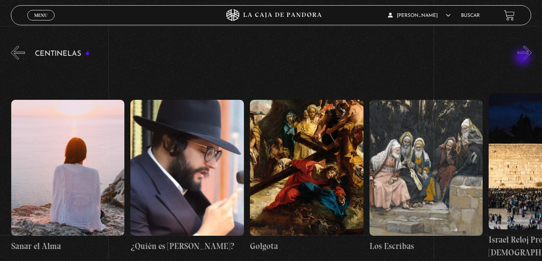
click at [524, 58] on button "»" at bounding box center [525, 53] width 14 height 14
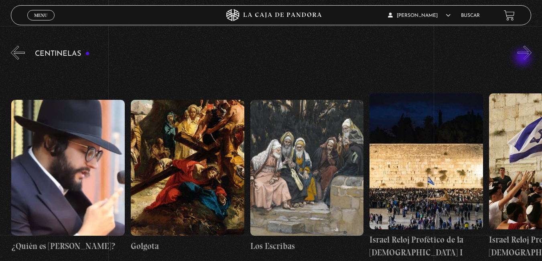
scroll to position [0, 13255]
click at [527, 56] on button "»" at bounding box center [525, 53] width 14 height 14
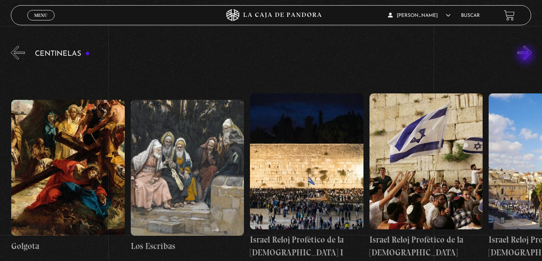
click at [527, 56] on button "»" at bounding box center [525, 53] width 14 height 14
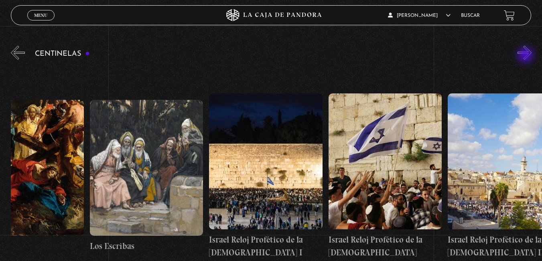
scroll to position [0, 13434]
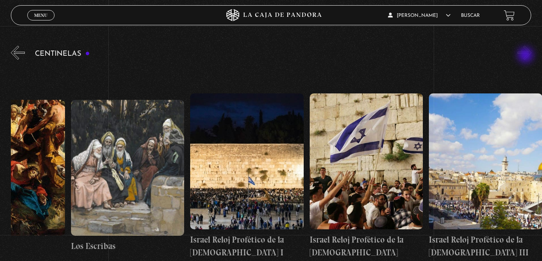
click at [527, 56] on button "»" at bounding box center [525, 53] width 14 height 14
click at [14, 56] on button "«" at bounding box center [18, 53] width 14 height 14
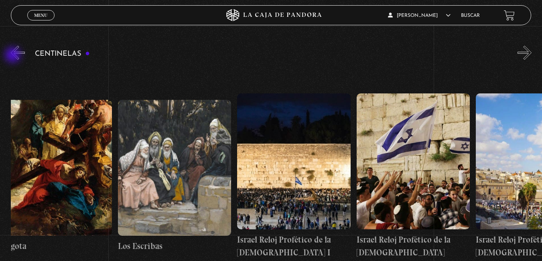
click at [14, 56] on button "«" at bounding box center [18, 53] width 14 height 14
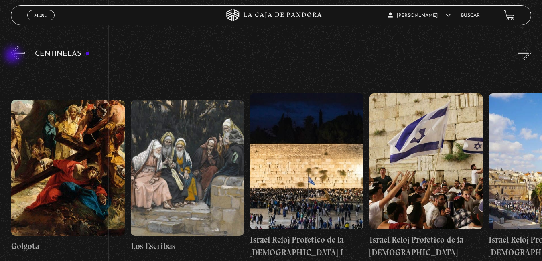
click at [14, 56] on button "«" at bounding box center [18, 53] width 14 height 14
